Goal: Task Accomplishment & Management: Manage account settings

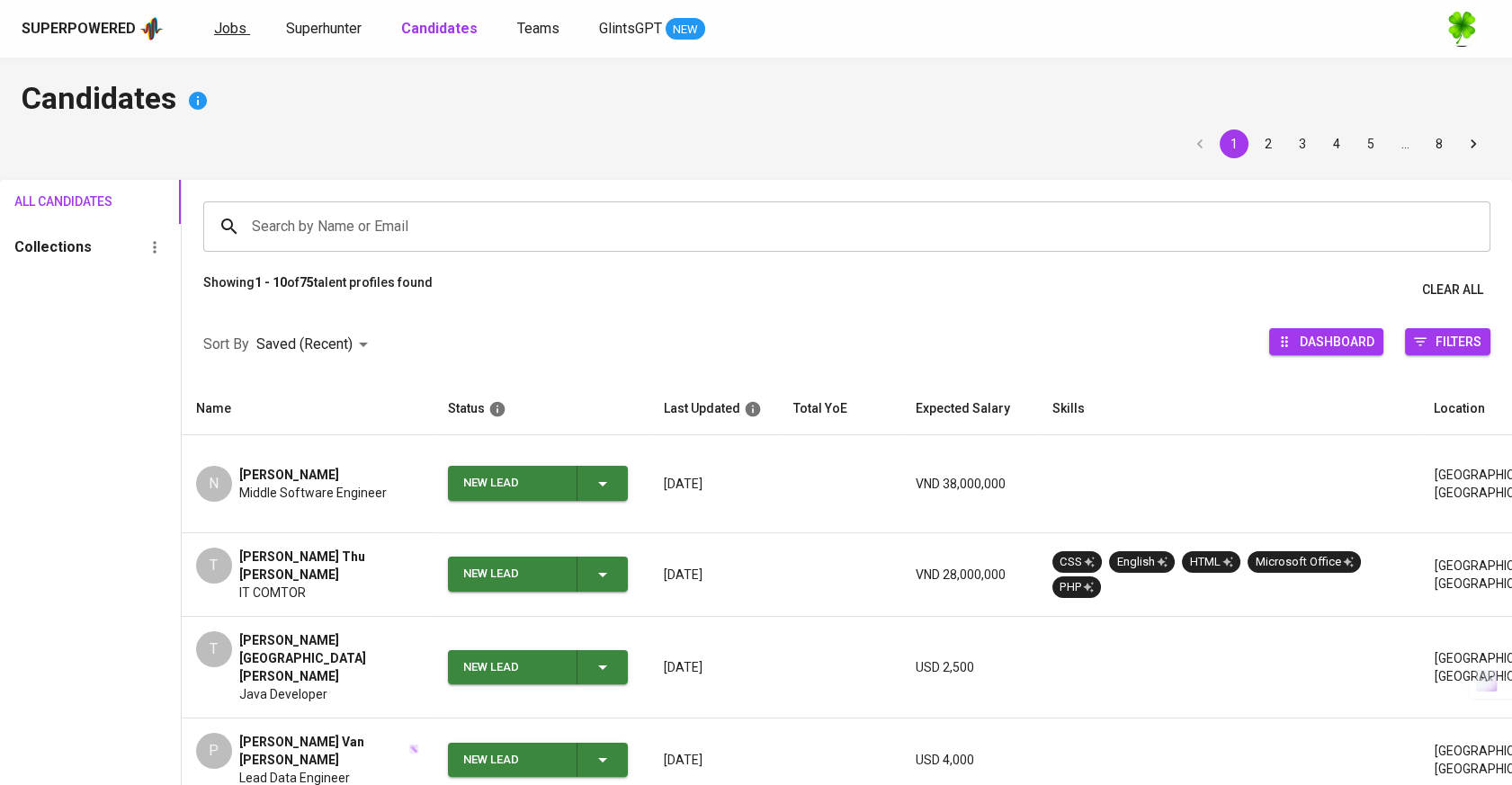
click at [239, 32] on span "Jobs" at bounding box center [229, 28] width 32 height 17
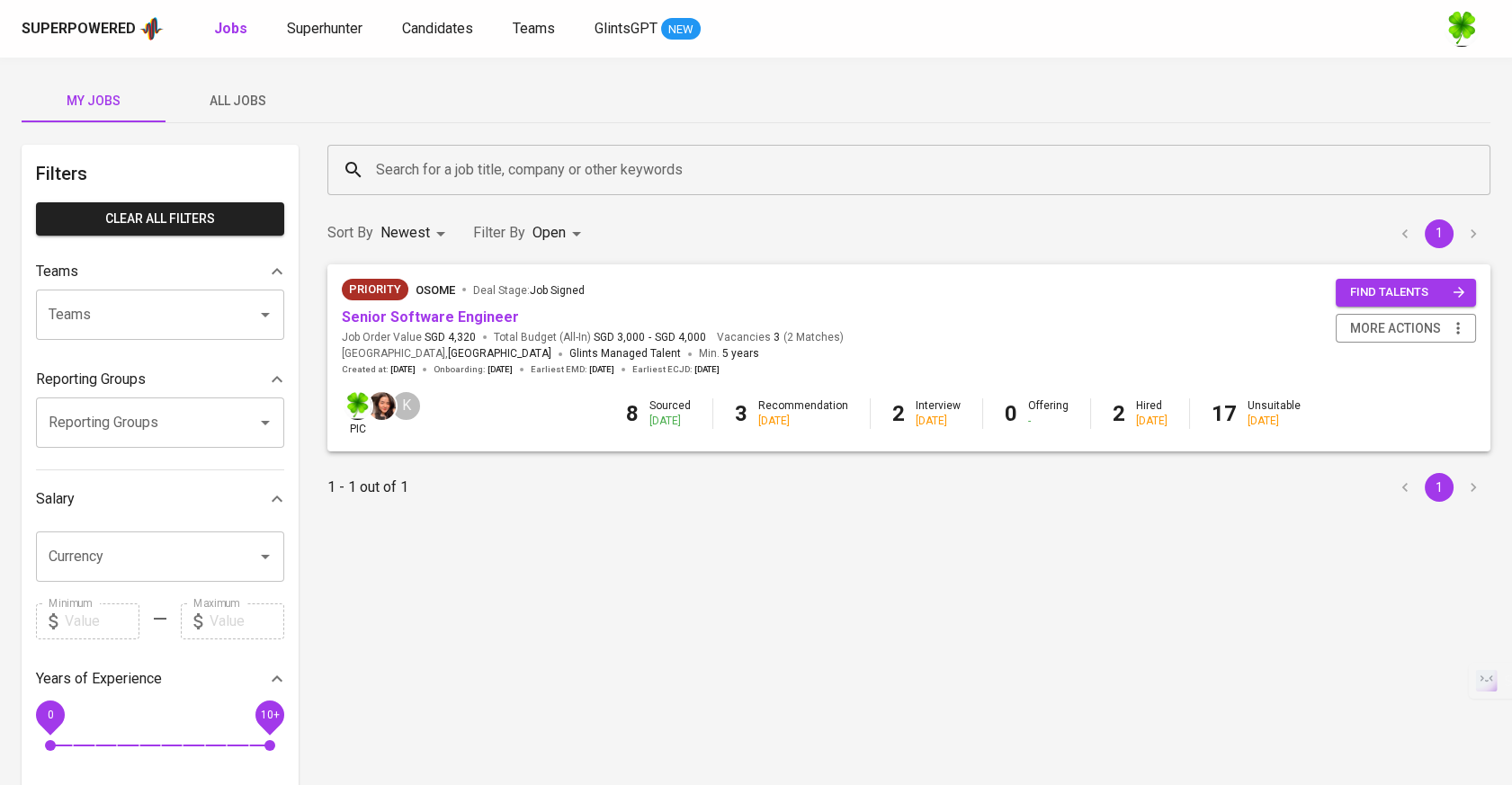
click at [264, 104] on span "All Jobs" at bounding box center [237, 101] width 122 height 23
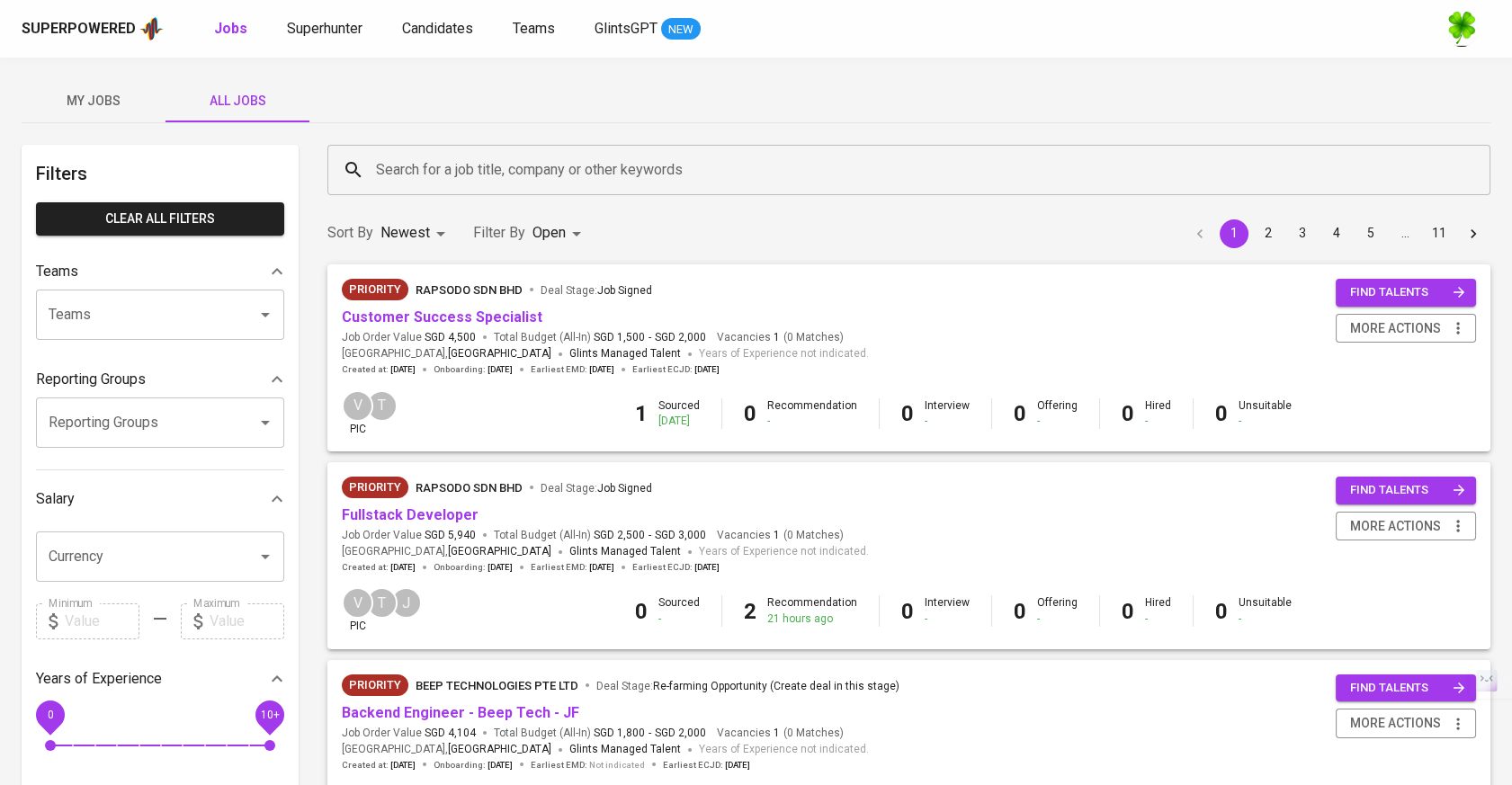
click at [555, 166] on input "Search for a job title, company or other keywords" at bounding box center [913, 170] width 1084 height 34
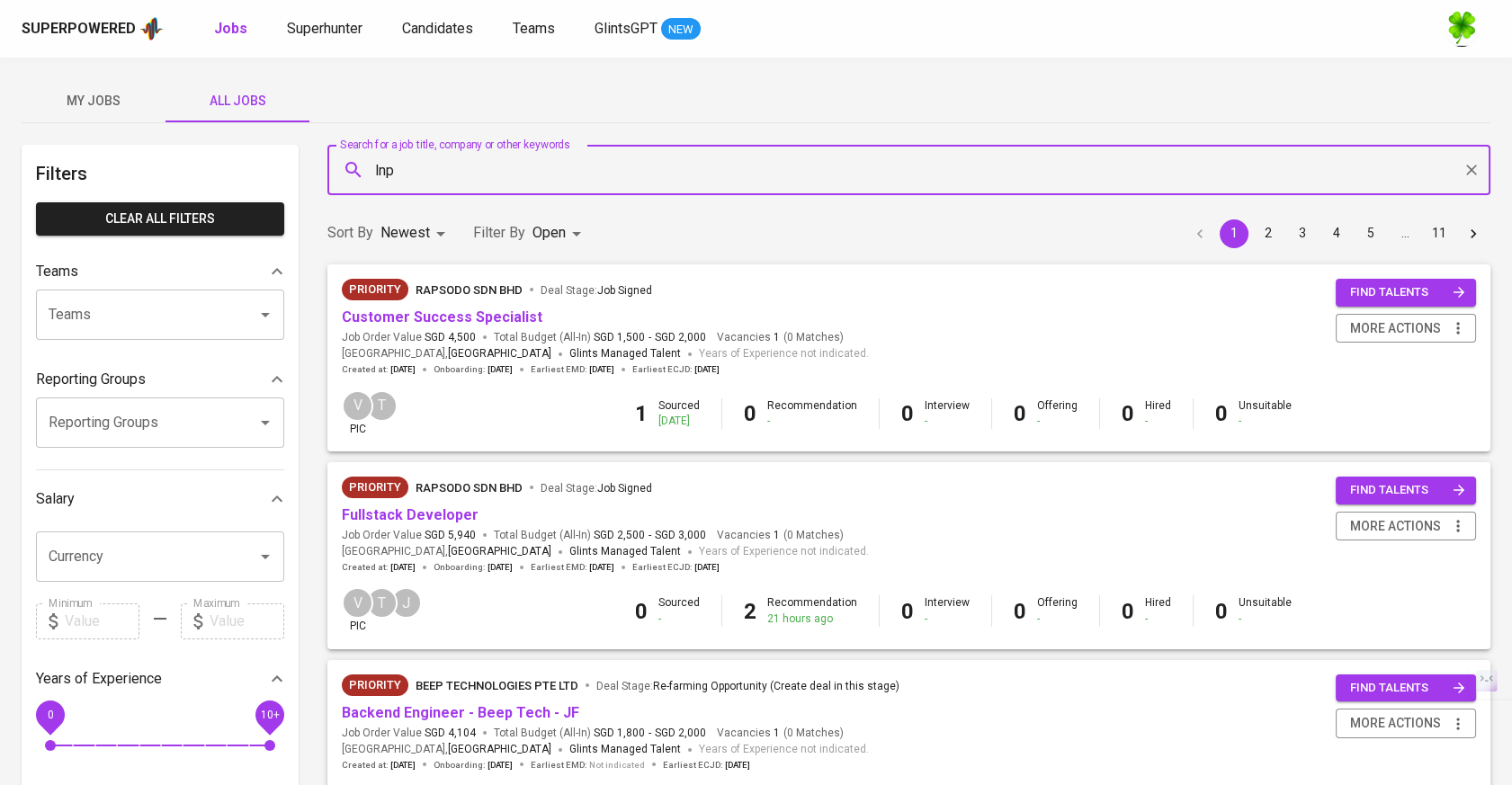
type input "lnp"
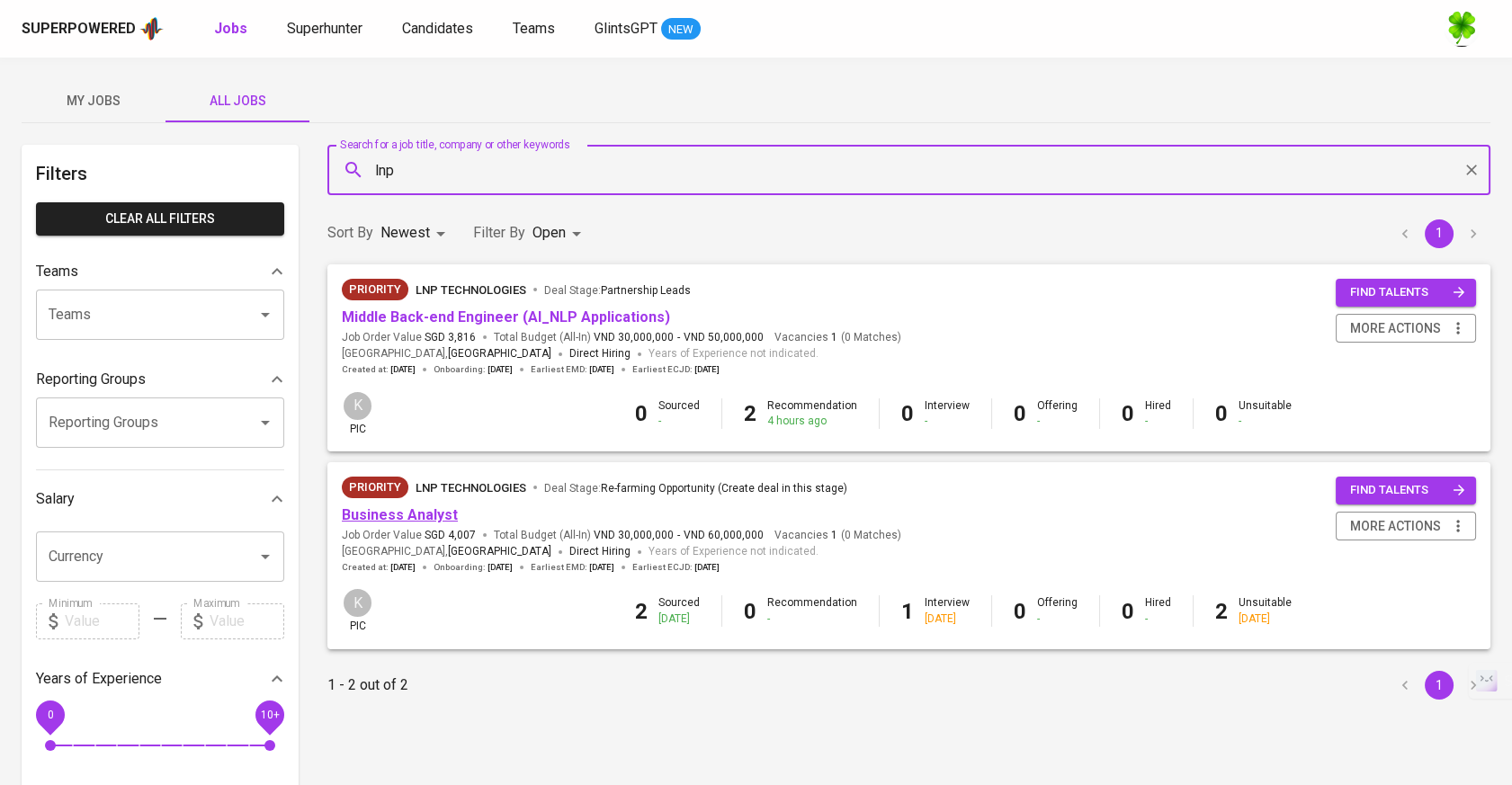
click at [412, 510] on link "Business Analyst" at bounding box center [400, 514] width 116 height 17
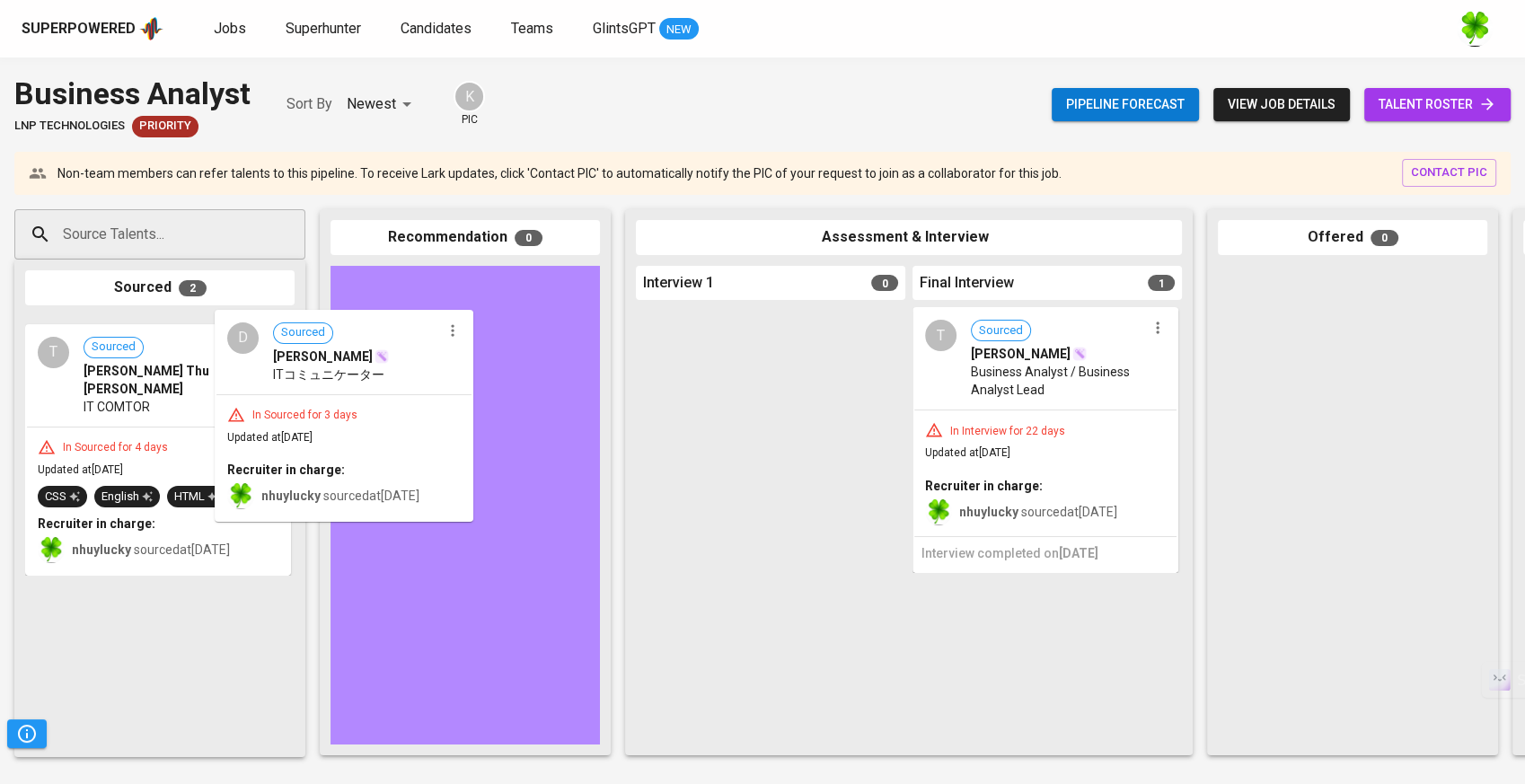
drag, startPoint x: 175, startPoint y: 426, endPoint x: 332, endPoint y: 499, distance: 173.1
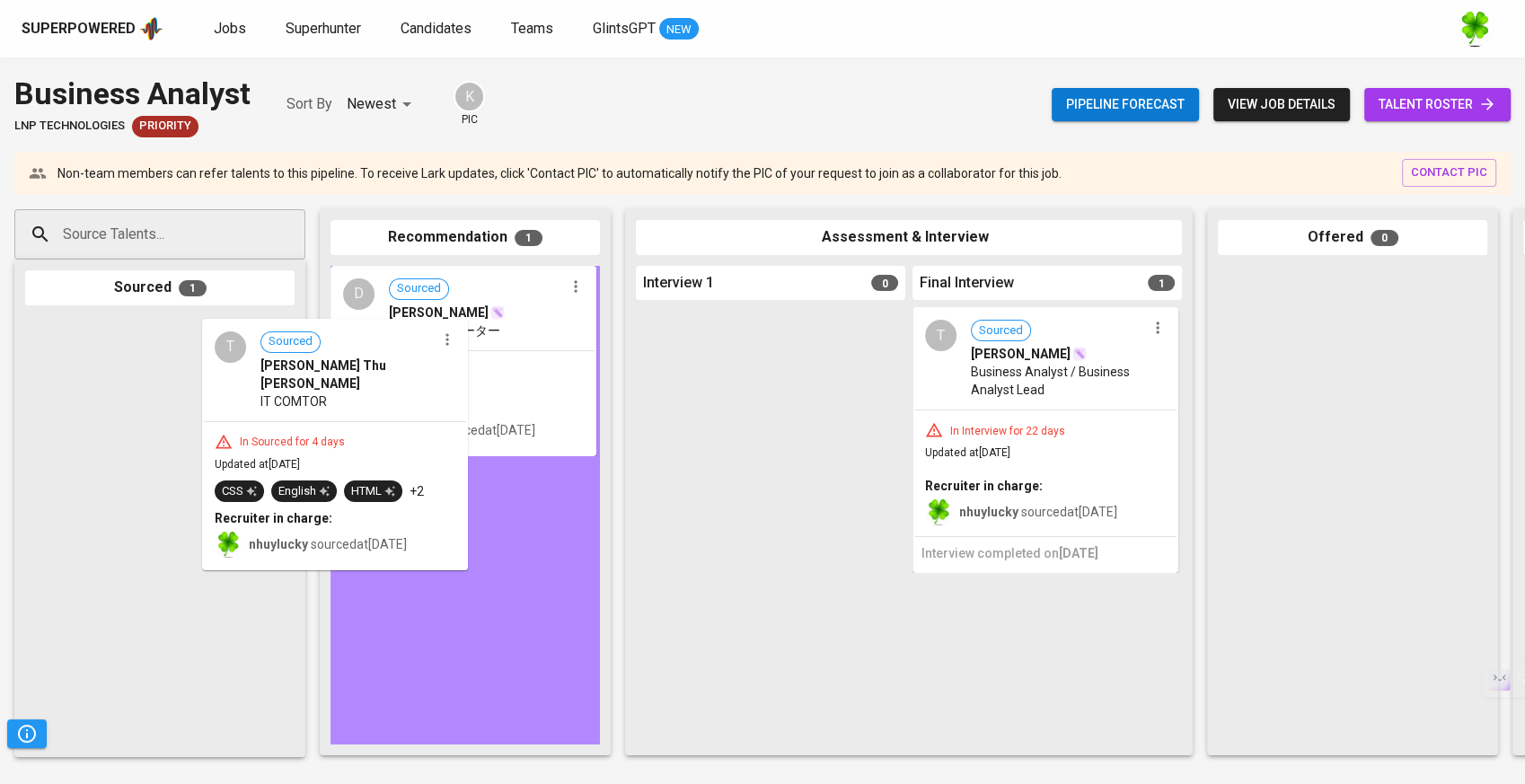
drag, startPoint x: 254, startPoint y: 492, endPoint x: 441, endPoint y: 495, distance: 187.0
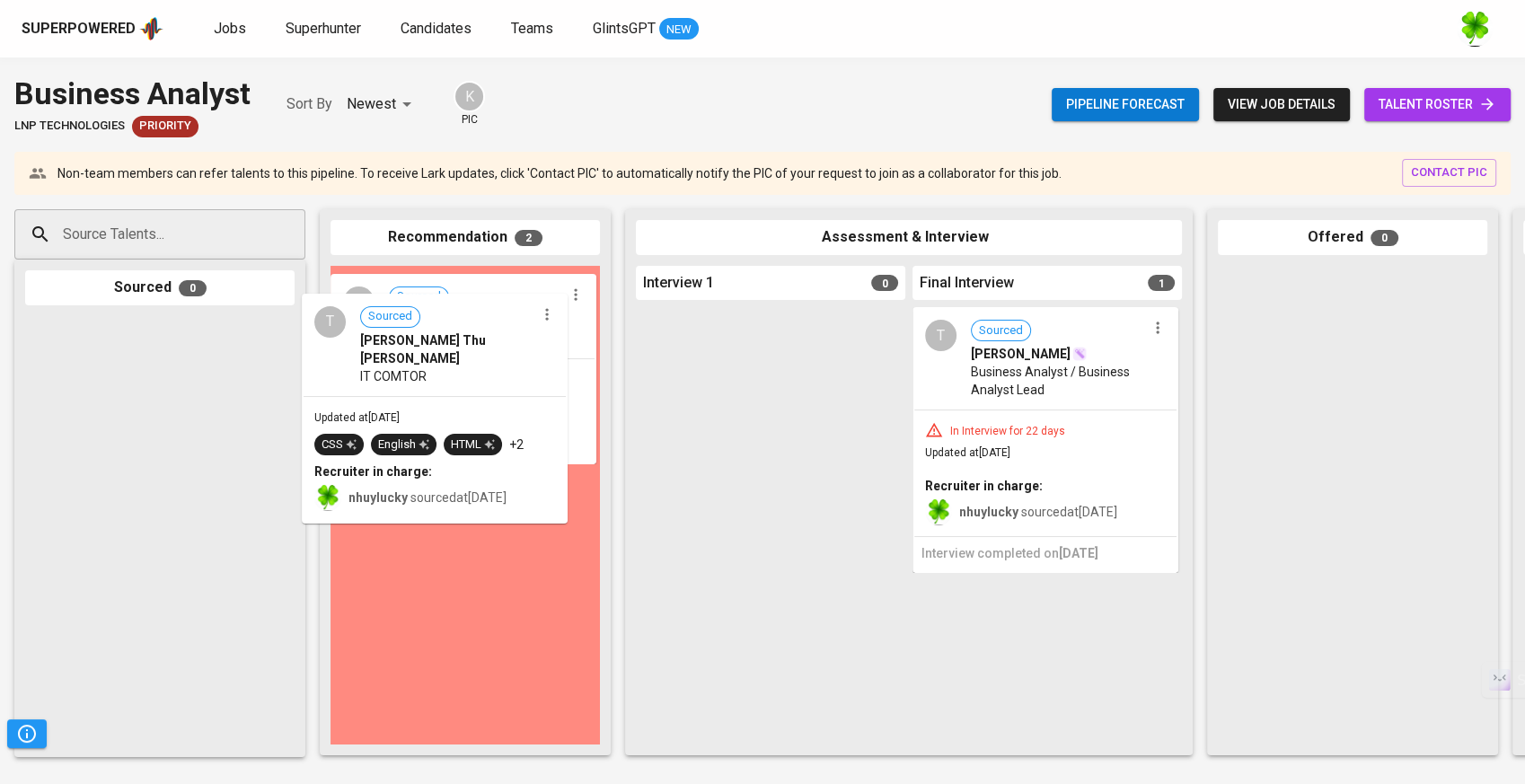
drag, startPoint x: 566, startPoint y: 344, endPoint x: 550, endPoint y: 376, distance: 35.8
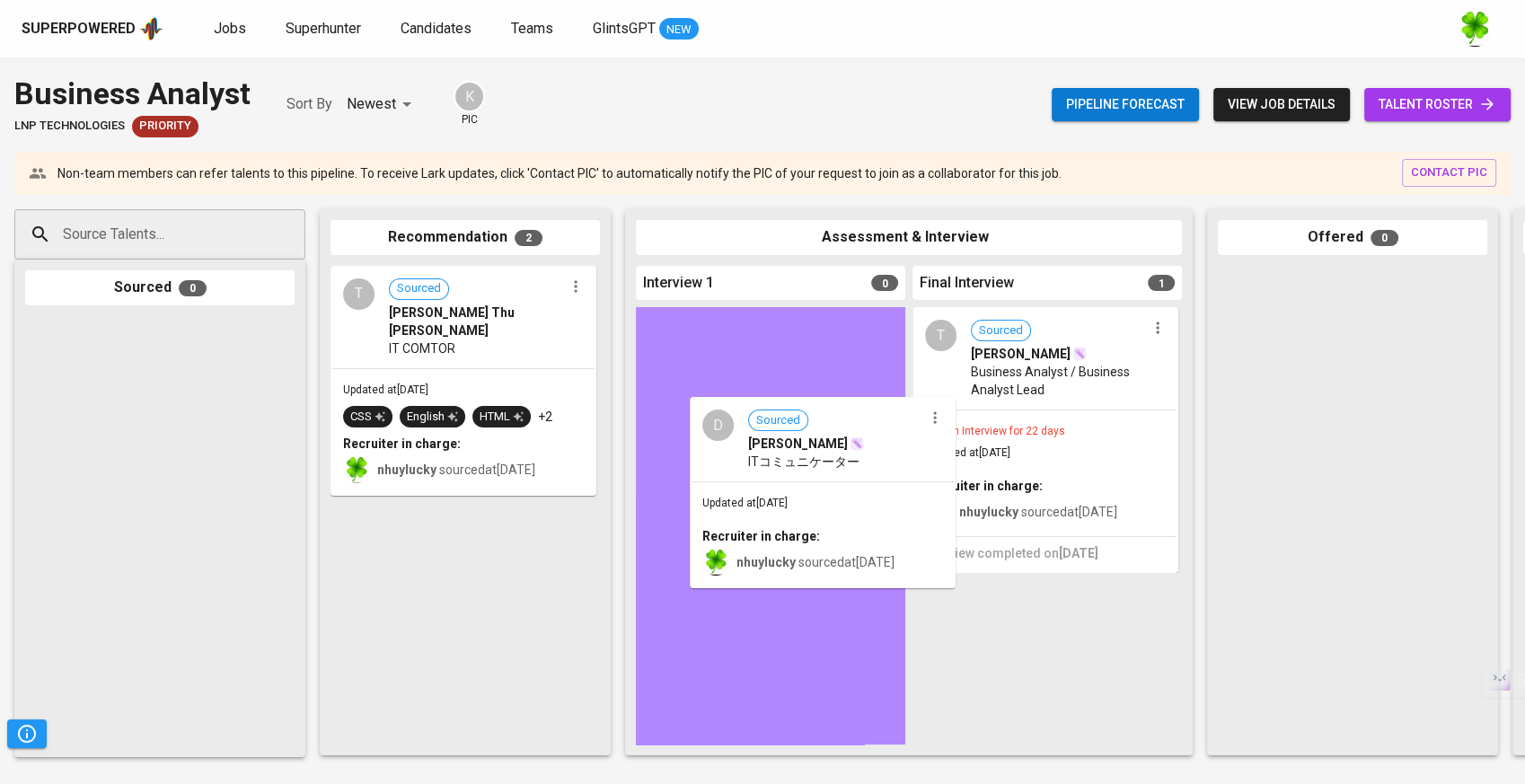
drag, startPoint x: 517, startPoint y: 554, endPoint x: 864, endPoint y: 469, distance: 357.3
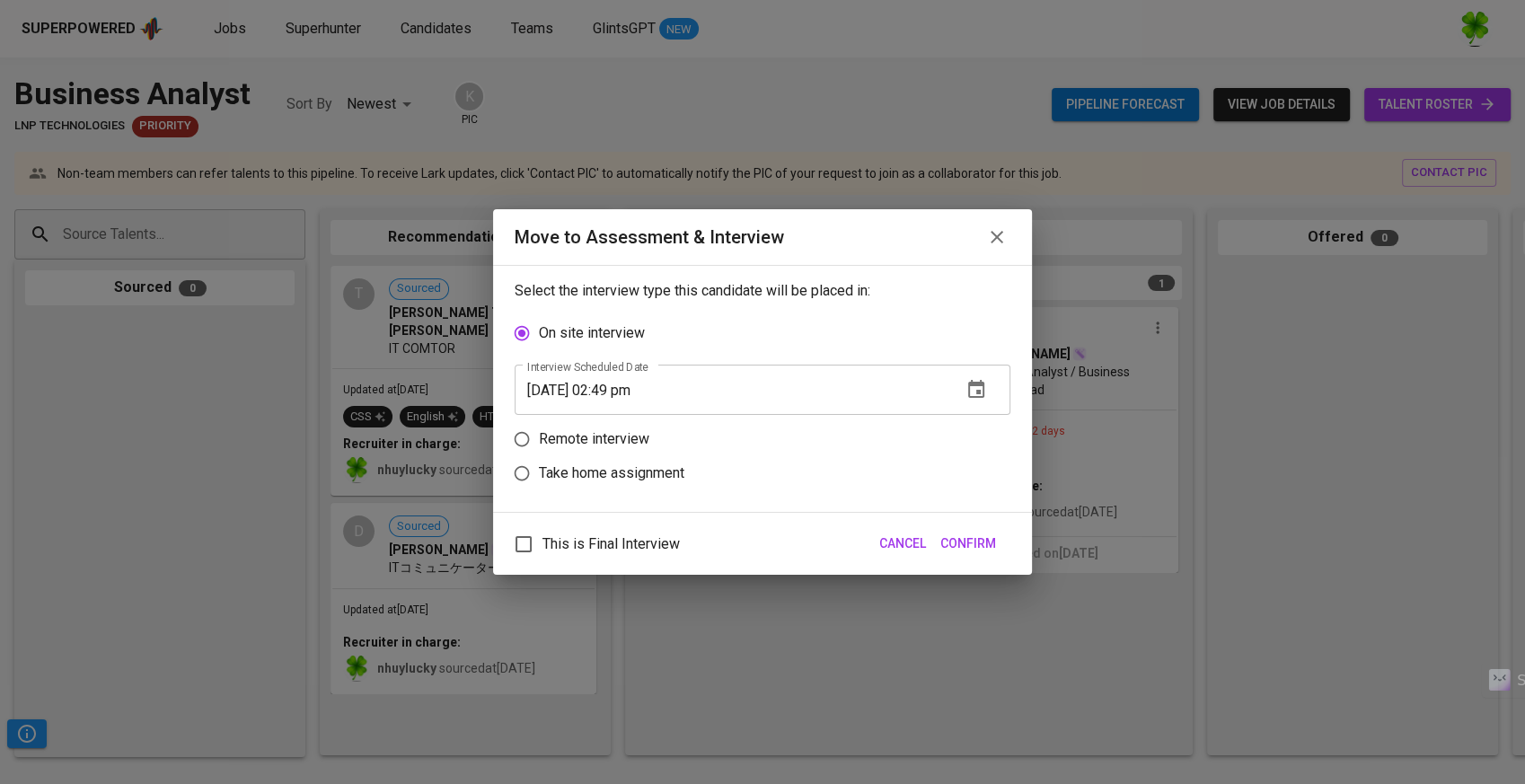
click at [627, 442] on p "Remote interview" at bounding box center [594, 440] width 111 height 22
click at [539, 442] on input "Remote interview" at bounding box center [521, 439] width 34 height 34
radio input "true"
click at [988, 418] on button "button" at bounding box center [976, 423] width 43 height 43
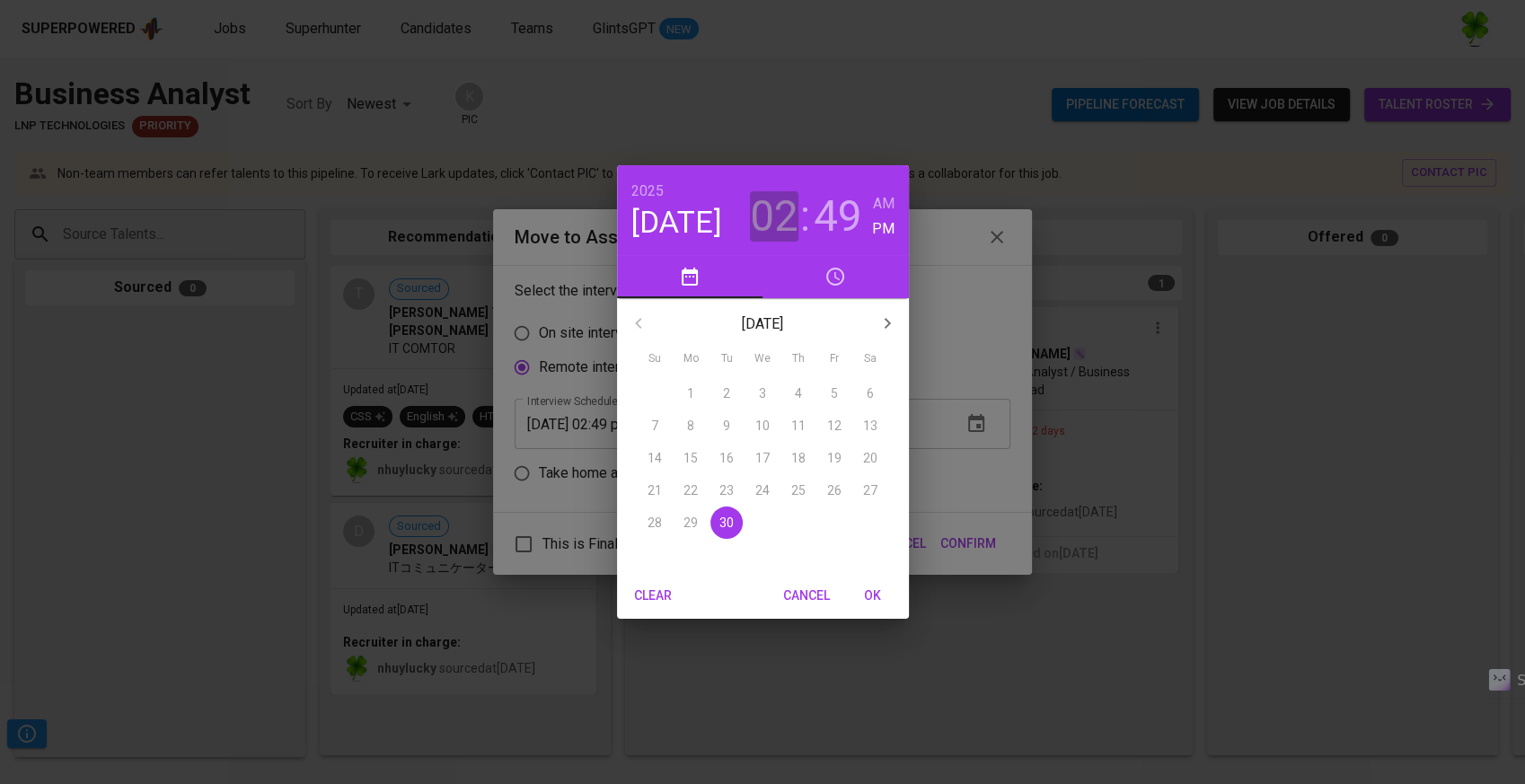
click at [781, 204] on h3 "02" at bounding box center [774, 216] width 49 height 50
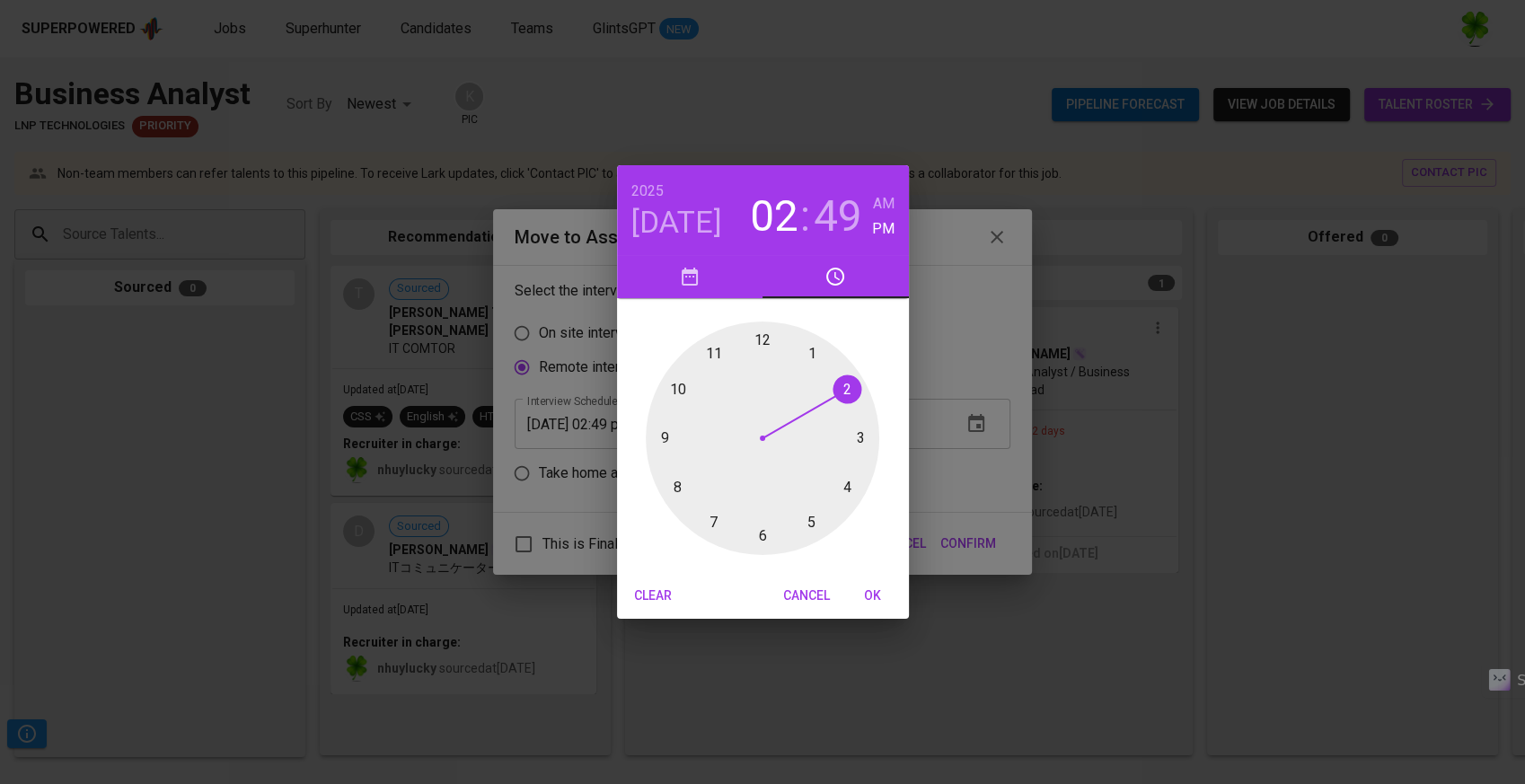
click at [713, 355] on div at bounding box center [762, 438] width 234 height 234
click at [884, 204] on h6 "AM" at bounding box center [884, 203] width 22 height 25
click at [841, 223] on h3 "49" at bounding box center [838, 216] width 49 height 50
click at [773, 336] on div at bounding box center [762, 438] width 234 height 234
type input "09/30/2025 11:01 am"
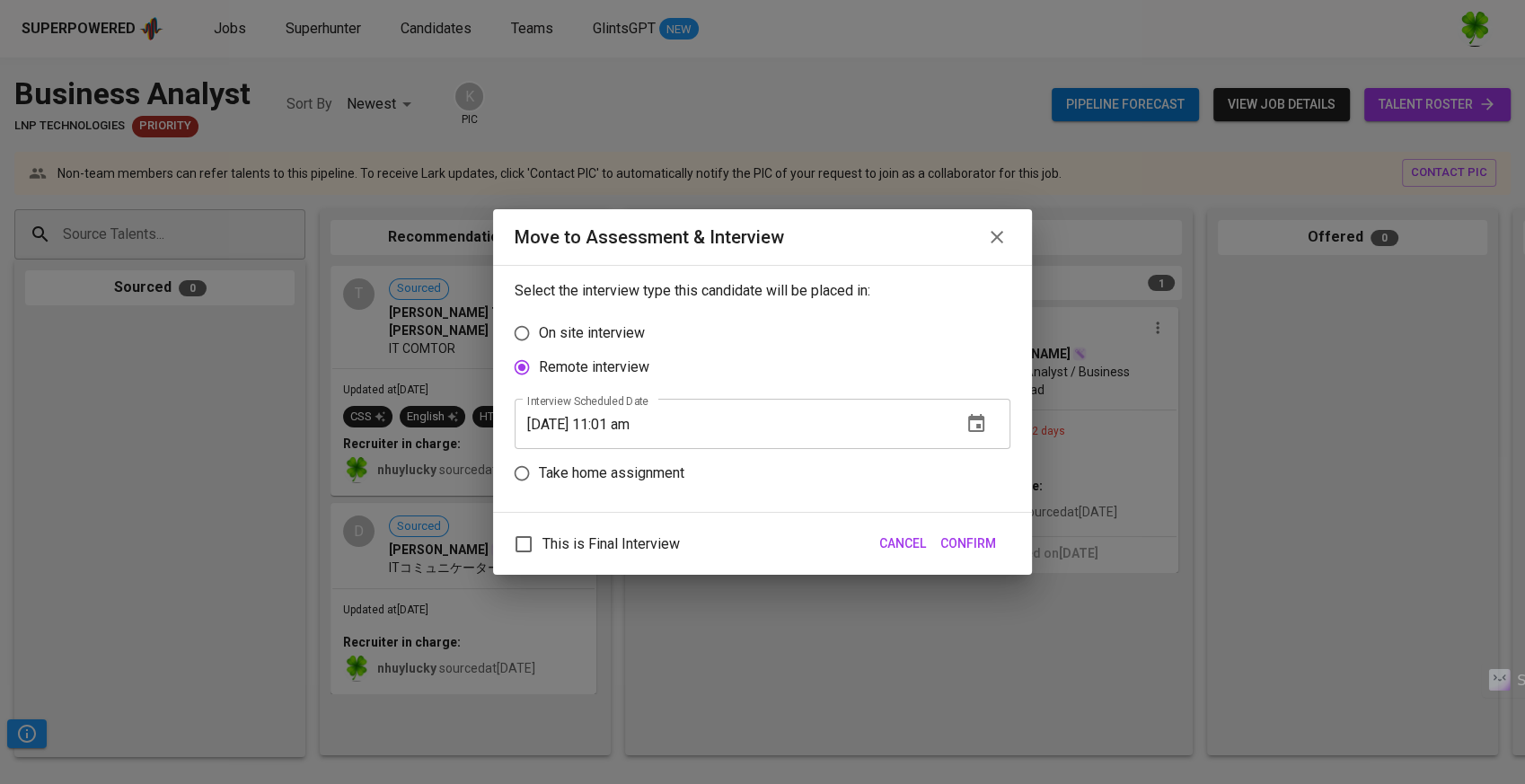
click at [973, 536] on span "Confirm" at bounding box center [968, 544] width 56 height 23
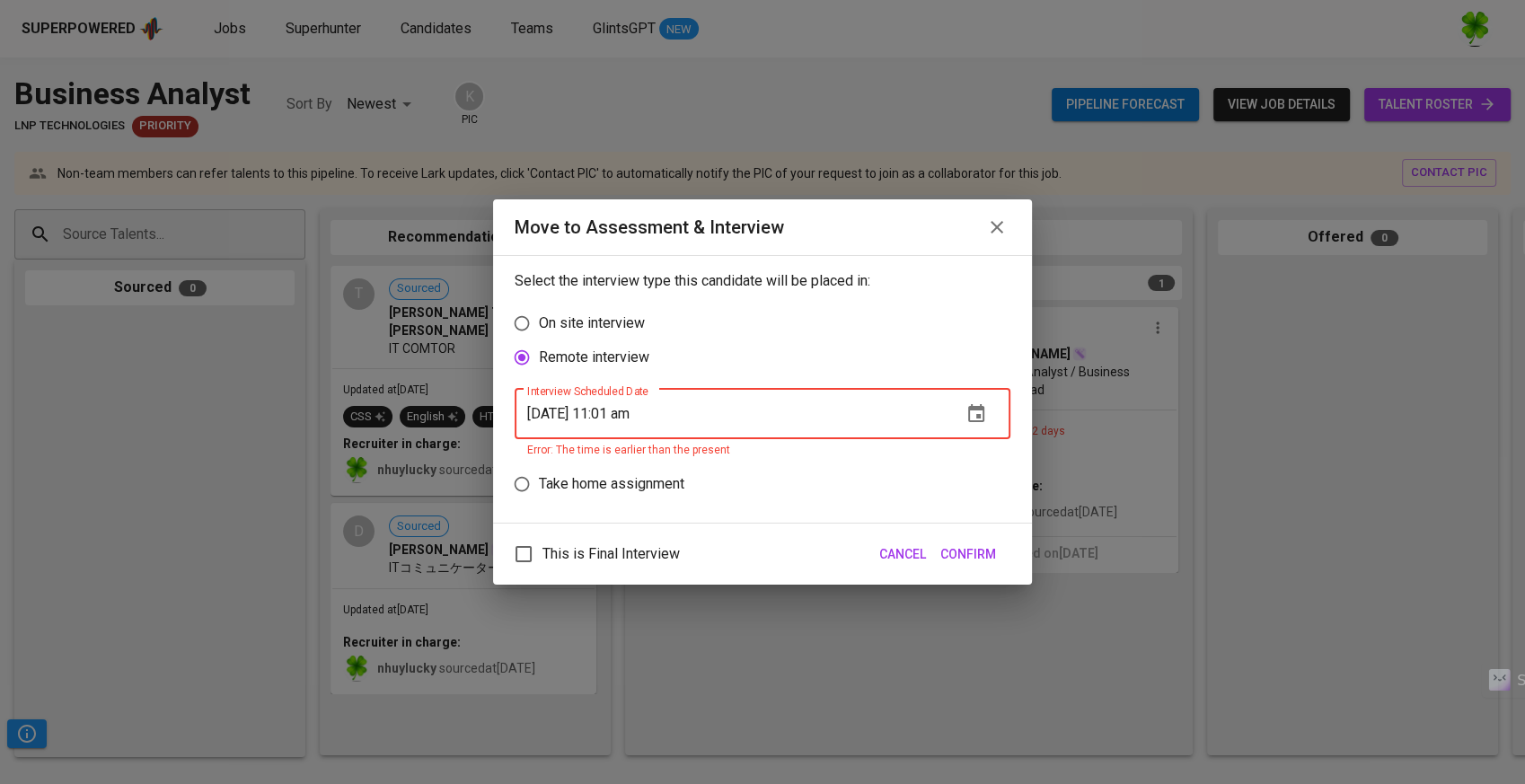
click at [757, 413] on input "09/30/2025 11:01 am" at bounding box center [731, 414] width 433 height 50
click at [985, 554] on span "Confirm" at bounding box center [968, 554] width 56 height 23
click at [965, 410] on icon "button" at bounding box center [976, 414] width 22 height 22
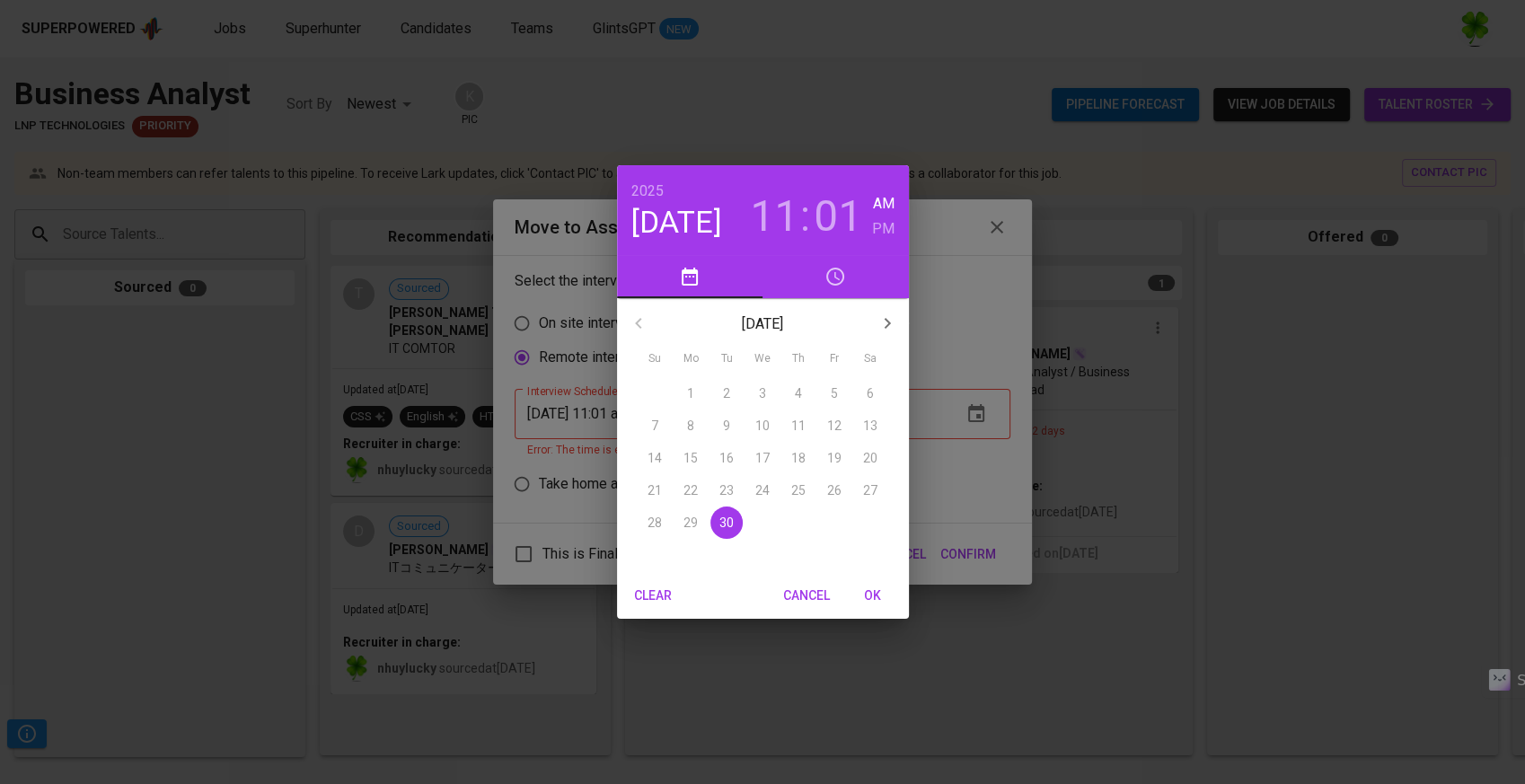
click at [672, 605] on span "Clear" at bounding box center [653, 596] width 43 height 23
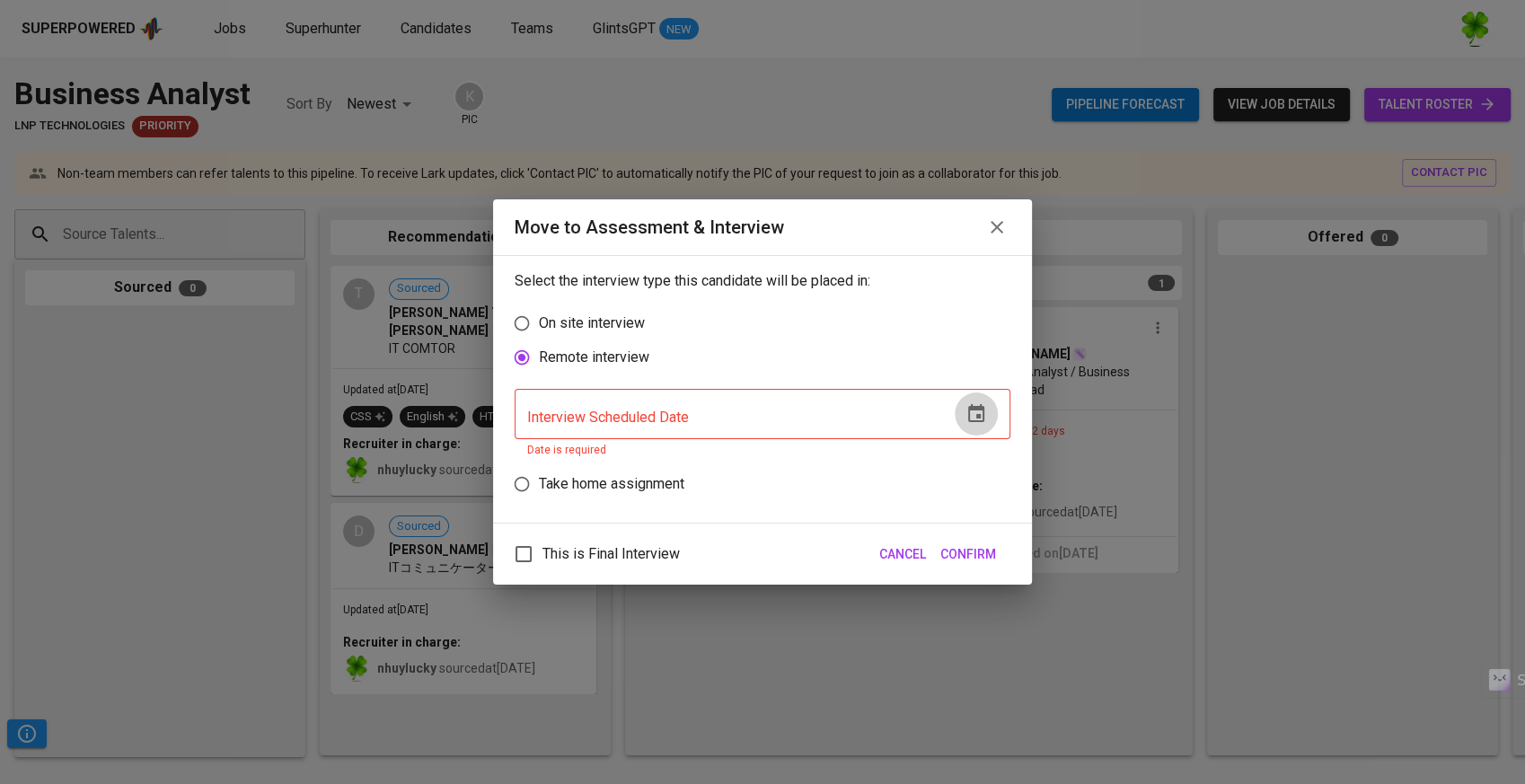
click at [997, 418] on button "button" at bounding box center [976, 414] width 43 height 43
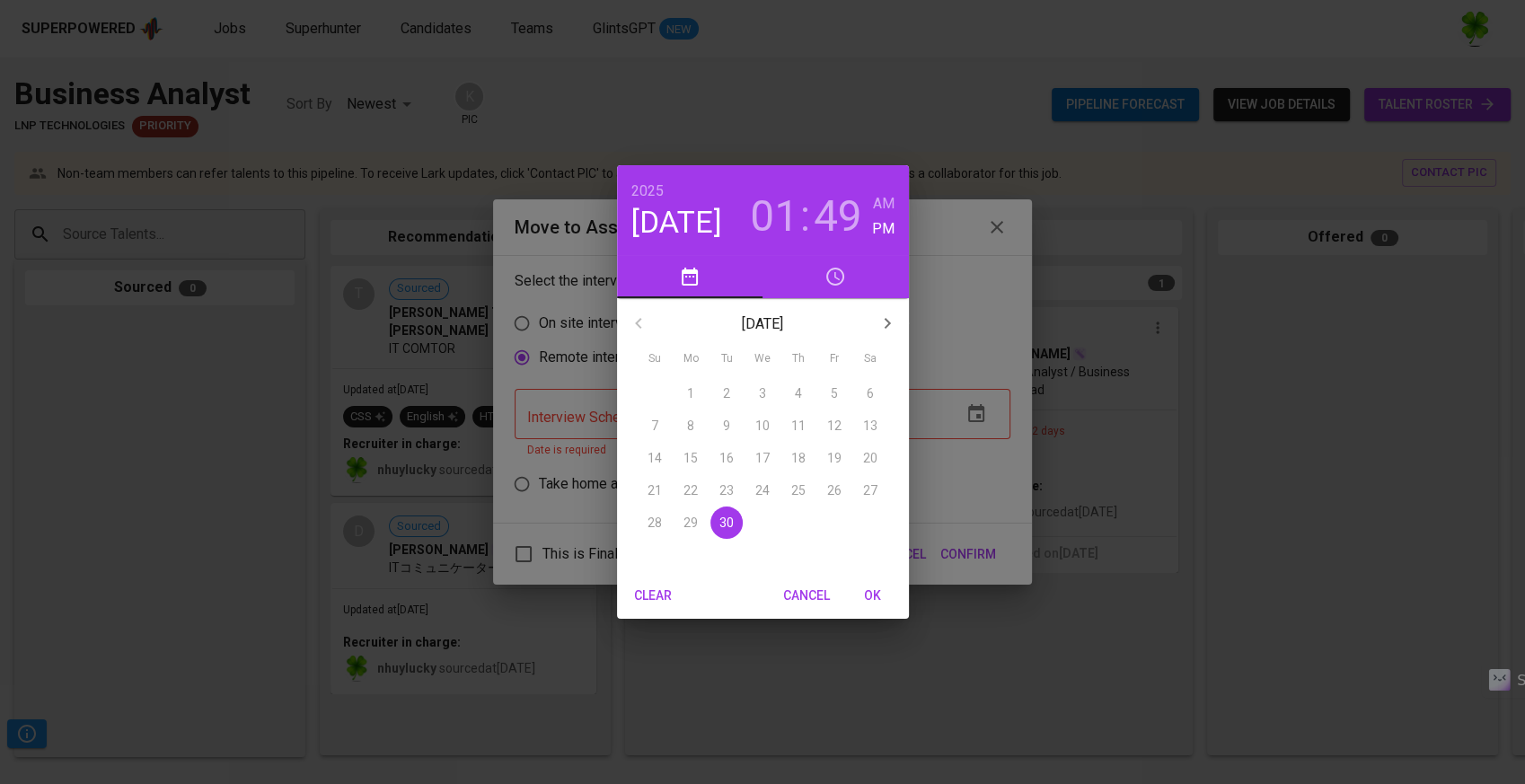
click at [867, 598] on span "OK" at bounding box center [873, 596] width 43 height 23
type input "09/30/2025 01:49 pm"
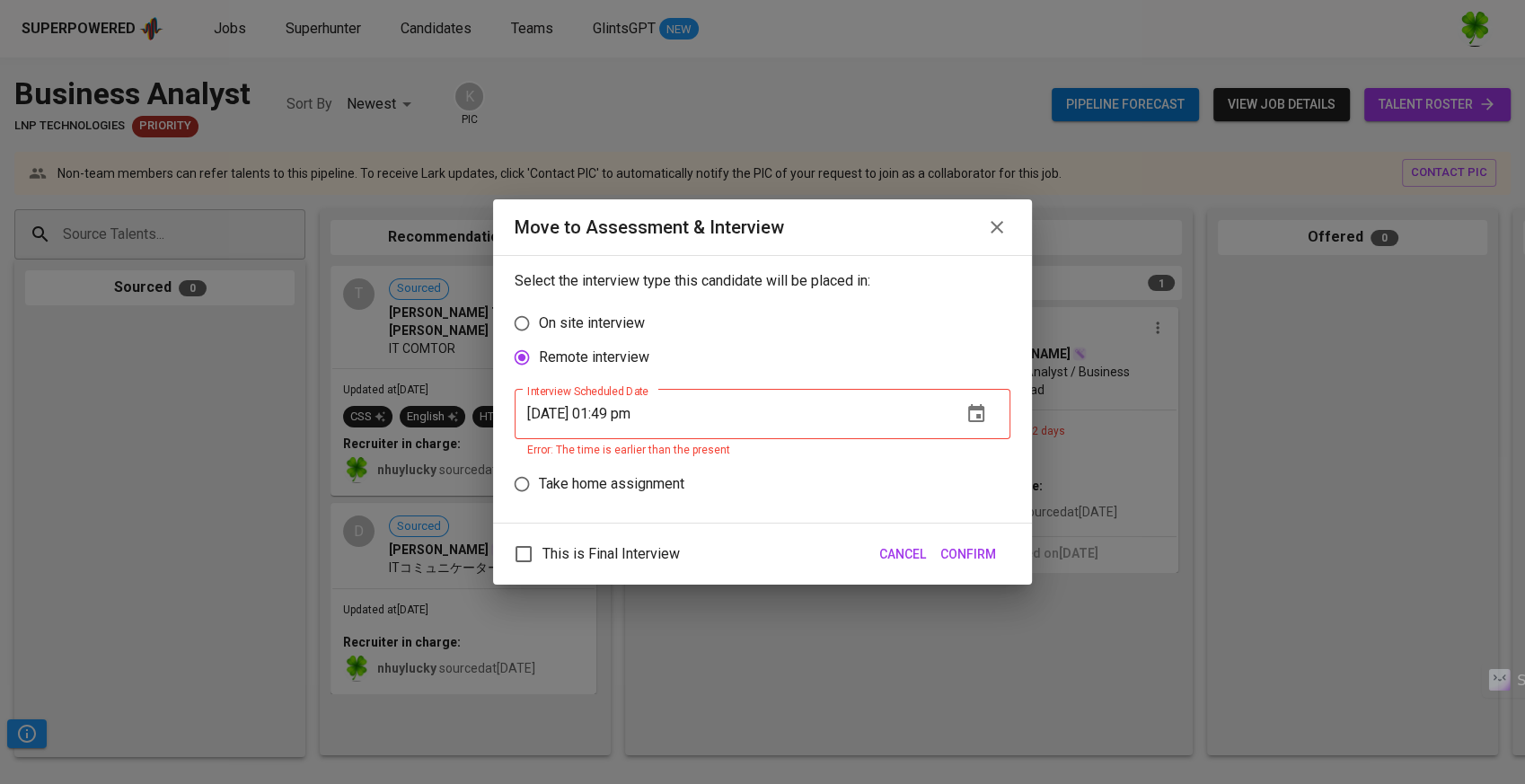
click at [967, 564] on span "Confirm" at bounding box center [968, 554] width 56 height 23
click at [831, 616] on div "Move to Assessment & Interview Select the interview type this candidate will be…" at bounding box center [762, 392] width 1525 height 784
click at [899, 571] on div "This is Final Interview Cancel Confirm" at bounding box center [762, 555] width 539 height 62
click at [913, 550] on span "Cancel" at bounding box center [902, 554] width 47 height 23
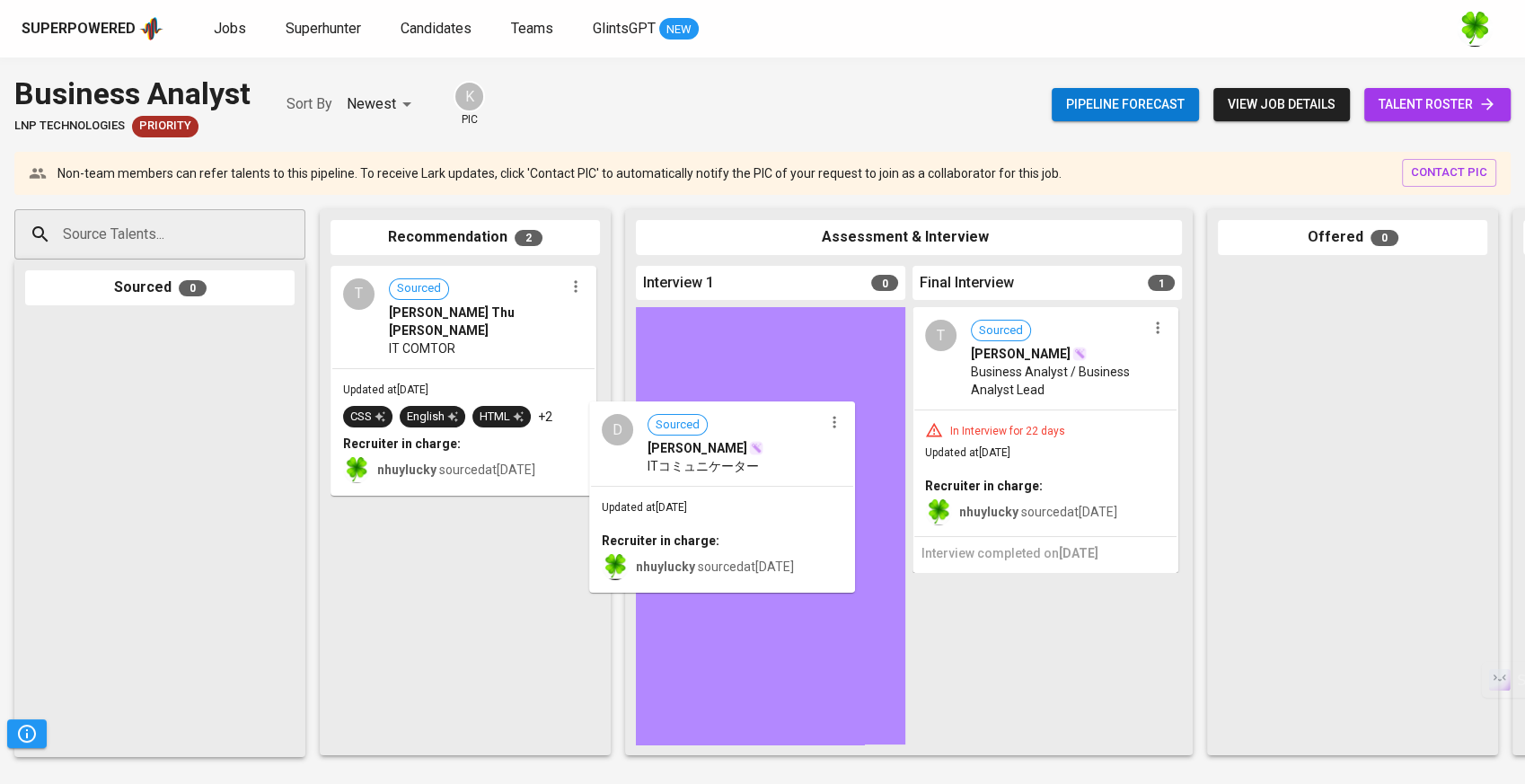
drag, startPoint x: 501, startPoint y: 544, endPoint x: 768, endPoint y: 463, distance: 279.0
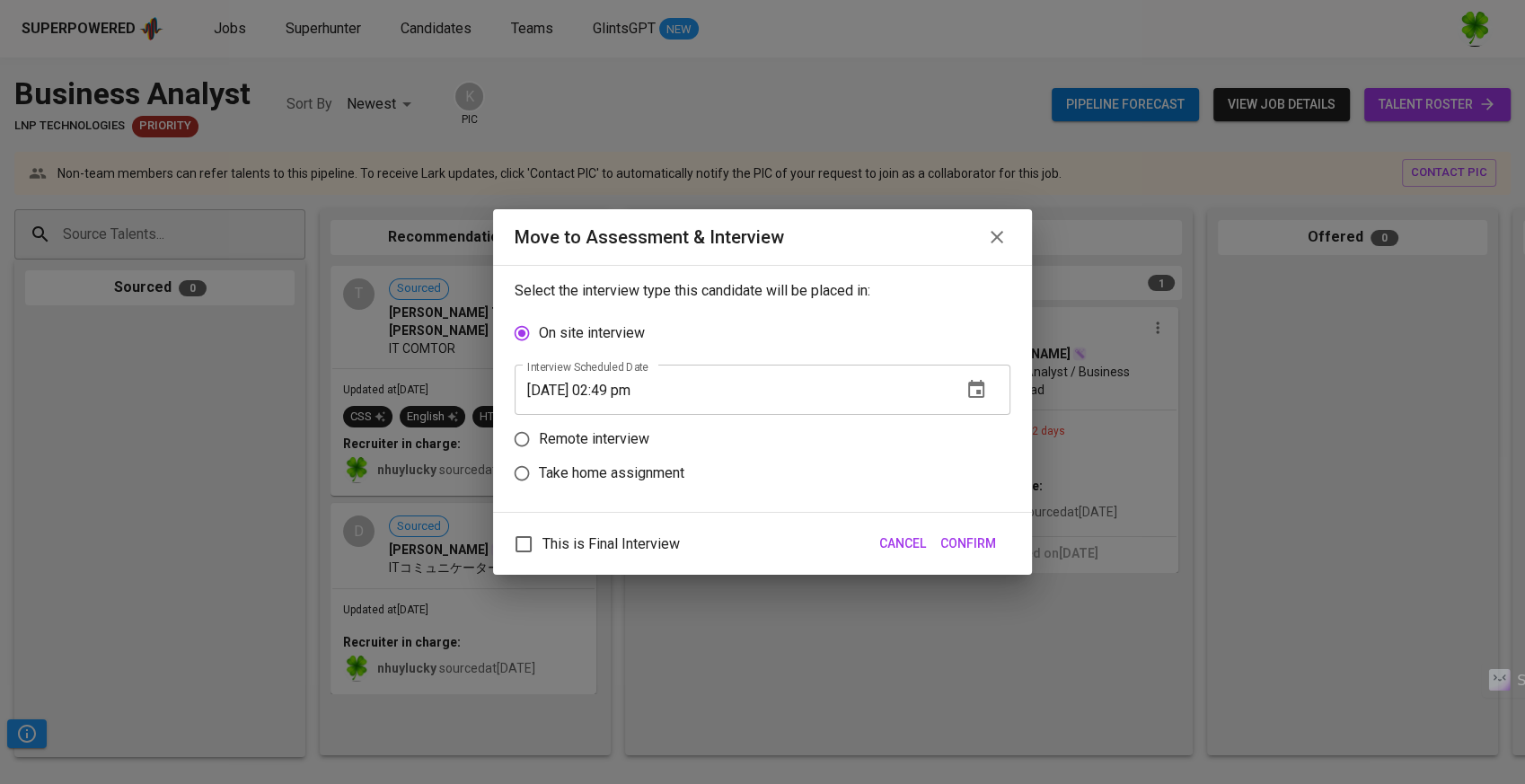
click at [626, 447] on p "Remote interview" at bounding box center [594, 440] width 111 height 22
click at [539, 447] on input "Remote interview" at bounding box center [521, 439] width 34 height 34
radio input "true"
click at [958, 528] on button "Confirm" at bounding box center [968, 544] width 71 height 33
